Goal: Transaction & Acquisition: Purchase product/service

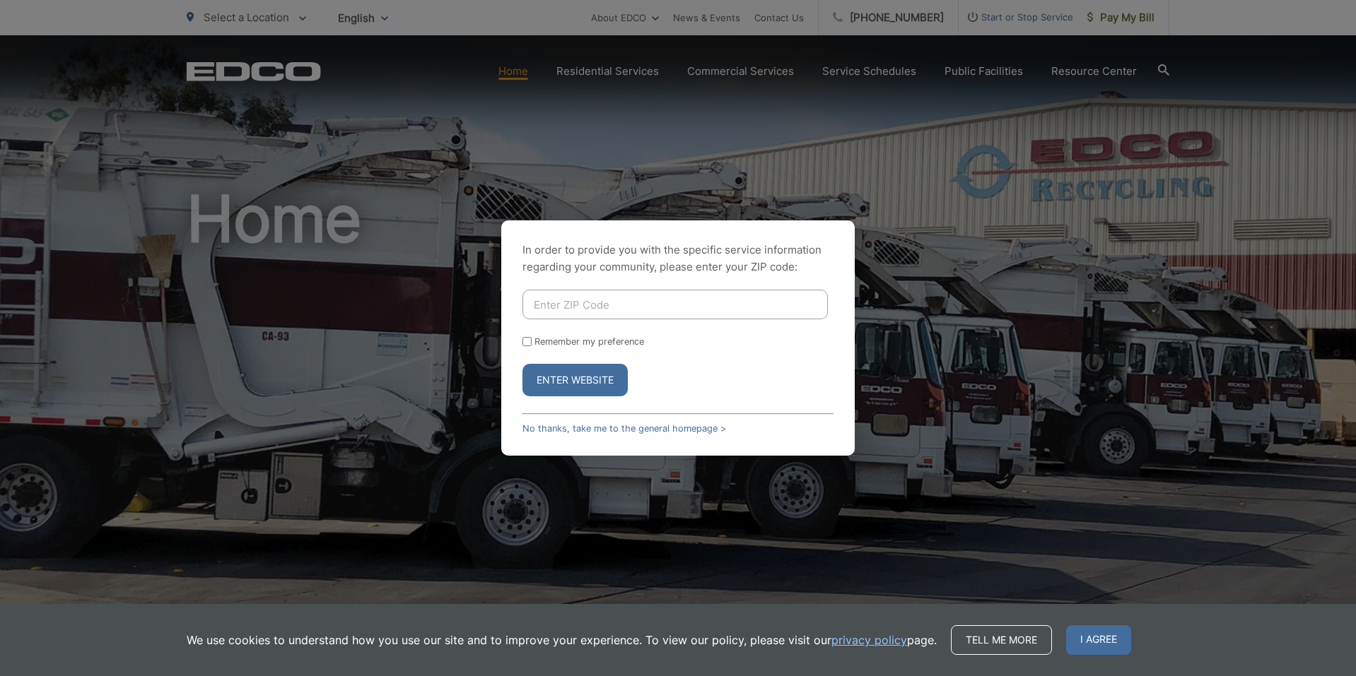
click at [603, 303] on input "Enter ZIP Code" at bounding box center [674, 305] width 305 height 30
type input "92019"
click at [522, 364] on button "Enter Website" at bounding box center [574, 380] width 105 height 33
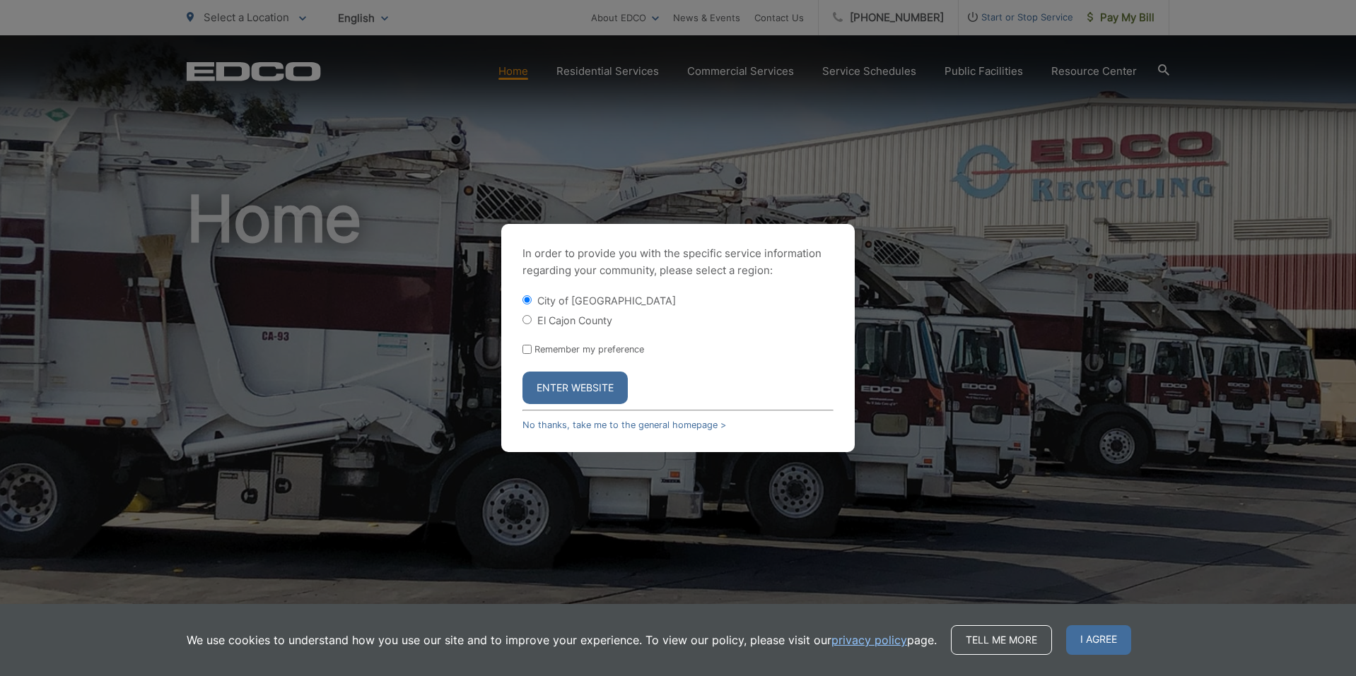
click at [575, 319] on label "El Cajon County" at bounding box center [574, 321] width 75 height 12
click at [532, 319] on input "El Cajon County" at bounding box center [526, 319] width 9 height 9
radio input "true"
click at [565, 387] on button "Enter Website" at bounding box center [574, 388] width 105 height 33
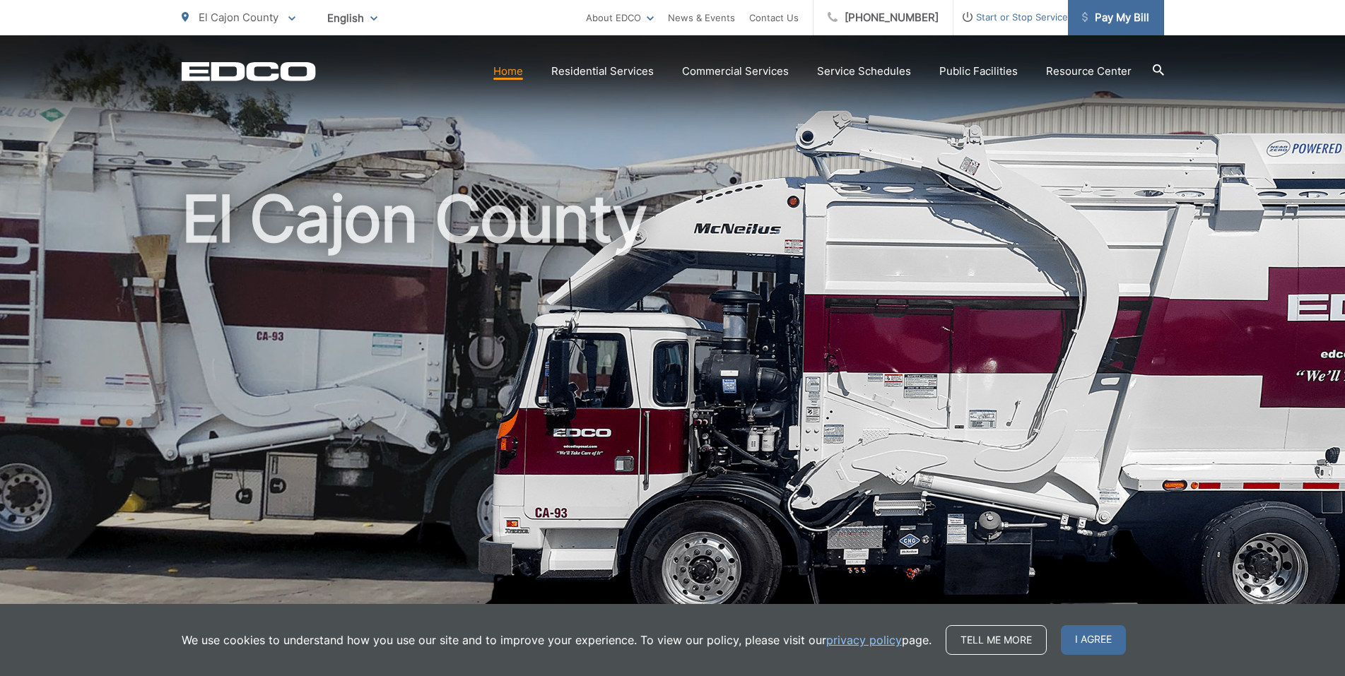
click at [1120, 29] on link "Pay My Bill" at bounding box center [1116, 17] width 96 height 35
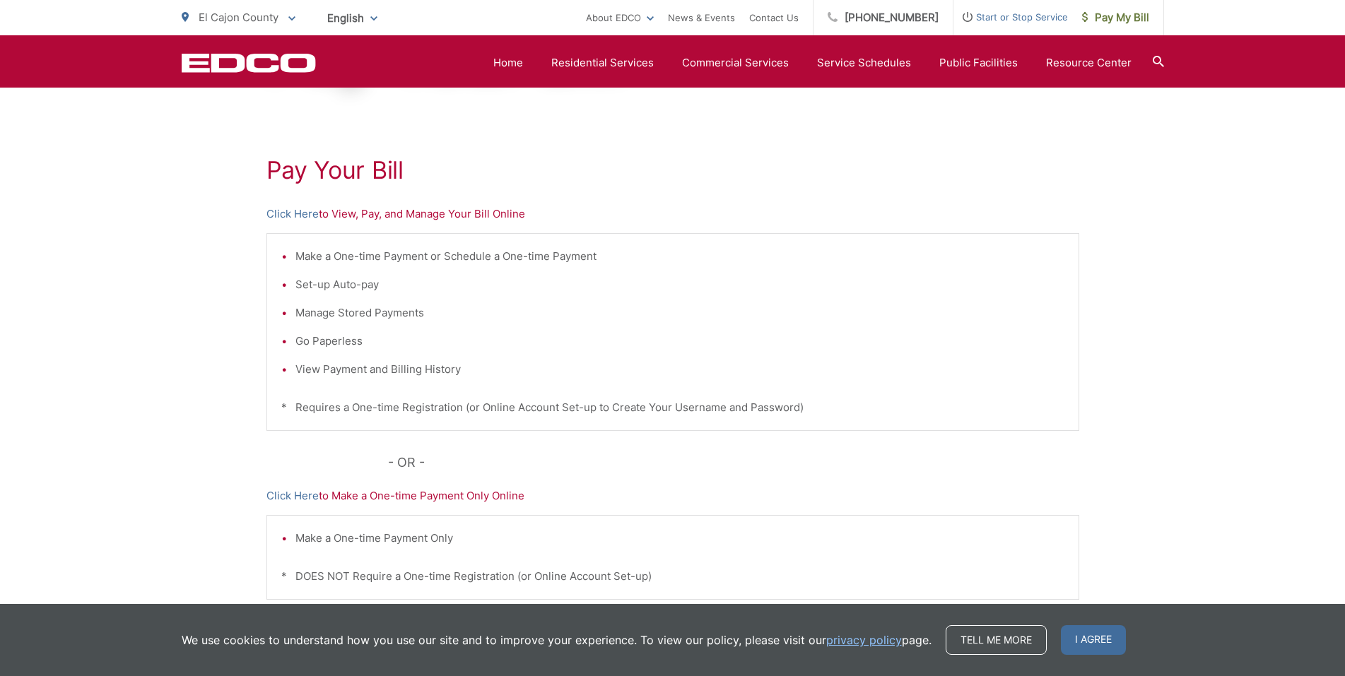
scroll to position [46, 0]
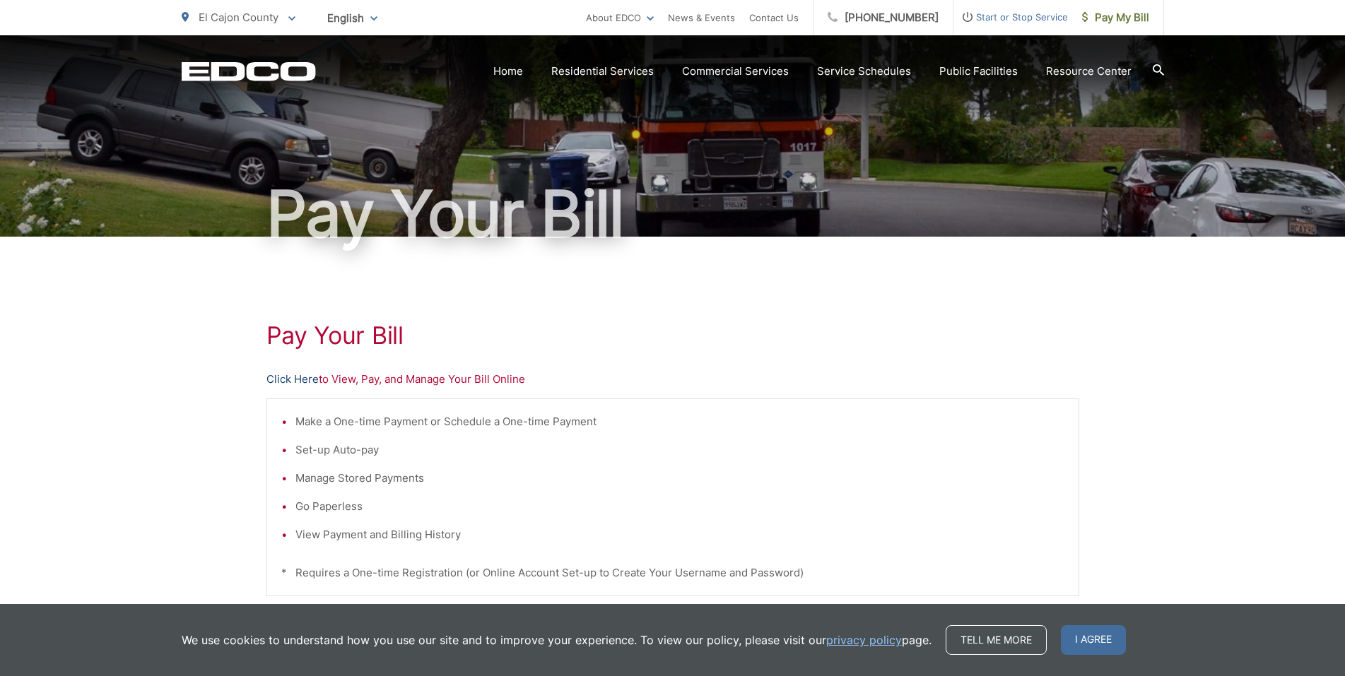
click at [301, 380] on link "Click Here" at bounding box center [292, 379] width 52 height 17
